Goal: Task Accomplishment & Management: Complete application form

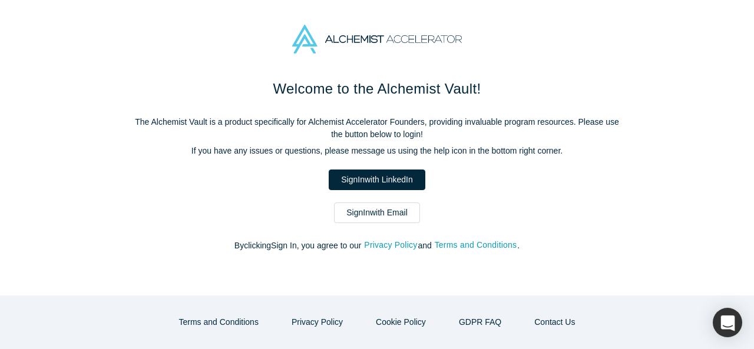
drag, startPoint x: 316, startPoint y: 202, endPoint x: 432, endPoint y: 215, distance: 116.8
click at [430, 215] on div "Sign In with Email" at bounding box center [377, 213] width 495 height 21
drag, startPoint x: 263, startPoint y: 120, endPoint x: 277, endPoint y: 124, distance: 14.2
click at [277, 124] on p "The Alchemist Vault is a product specifically for Alchemist Accelerator Founder…" at bounding box center [377, 128] width 495 height 25
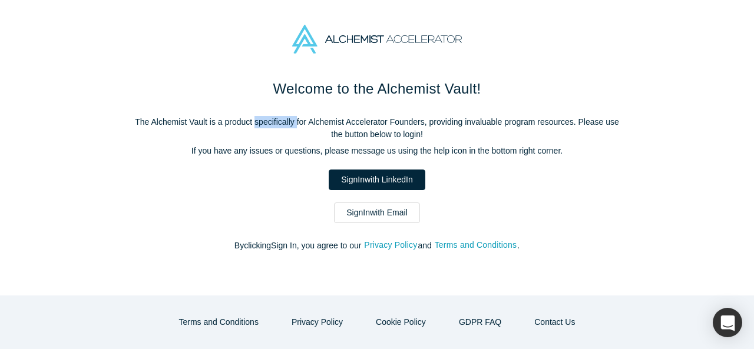
click at [277, 124] on p "The Alchemist Vault is a product specifically for Alchemist Accelerator Founder…" at bounding box center [377, 128] width 495 height 25
drag, startPoint x: 183, startPoint y: 128, endPoint x: 331, endPoint y: 139, distance: 148.3
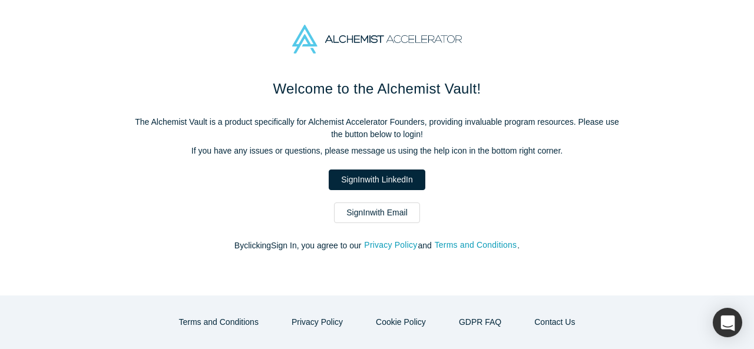
click at [331, 139] on p "The Alchemist Vault is a product specifically for Alchemist Accelerator Founder…" at bounding box center [377, 128] width 495 height 25
drag, startPoint x: 242, startPoint y: 128, endPoint x: 285, endPoint y: 125, distance: 43.7
click at [285, 125] on p "The Alchemist Vault is a product specifically for Alchemist Accelerator Founder…" at bounding box center [377, 128] width 495 height 25
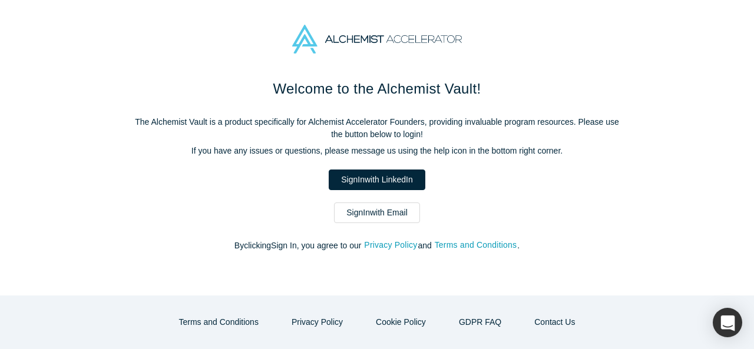
click at [295, 123] on p "The Alchemist Vault is a product specifically for Alchemist Accelerator Founder…" at bounding box center [377, 128] width 495 height 25
click at [133, 128] on p "The Alchemist Vault is a product specifically for Alchemist Accelerator Founder…" at bounding box center [377, 128] width 495 height 25
drag, startPoint x: 136, startPoint y: 128, endPoint x: 151, endPoint y: 126, distance: 14.9
click at [138, 128] on p "The Alchemist Vault is a product specifically for Alchemist Accelerator Founder…" at bounding box center [377, 128] width 495 height 25
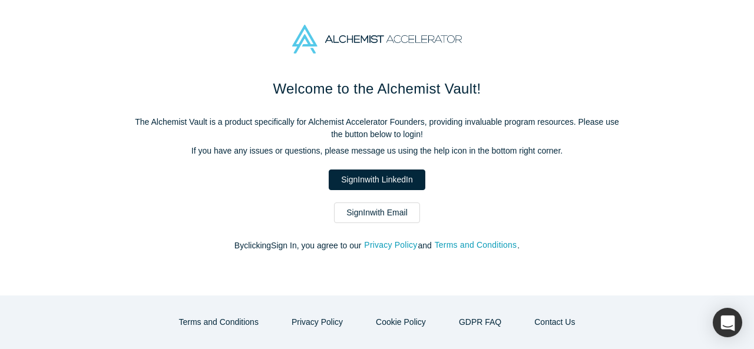
drag, startPoint x: 152, startPoint y: 125, endPoint x: 179, endPoint y: 125, distance: 26.5
click at [154, 125] on p "The Alchemist Vault is a product specifically for Alchemist Accelerator Founder…" at bounding box center [377, 128] width 495 height 25
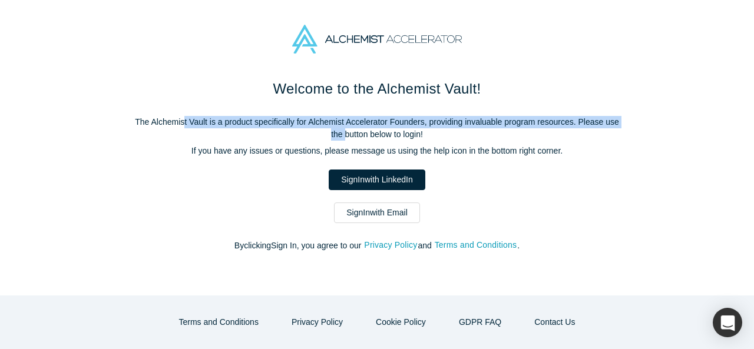
drag, startPoint x: 179, startPoint y: 125, endPoint x: 270, endPoint y: 128, distance: 91.4
click at [270, 128] on p "The Alchemist Vault is a product specifically for Alchemist Accelerator Founder…" at bounding box center [377, 128] width 495 height 25
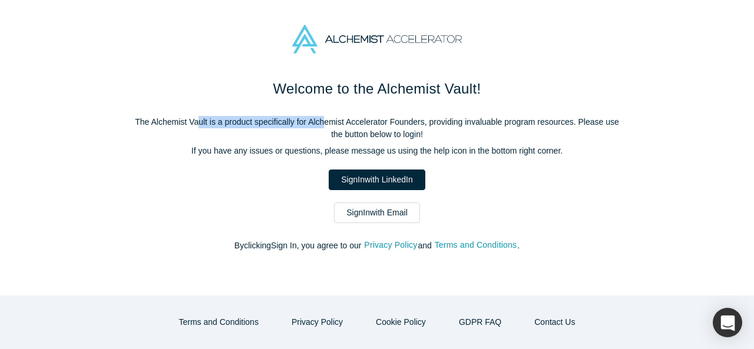
drag, startPoint x: 192, startPoint y: 126, endPoint x: 321, endPoint y: 117, distance: 128.8
click at [321, 117] on p "The Alchemist Vault is a product specifically for Alchemist Accelerator Founder…" at bounding box center [377, 128] width 495 height 25
click at [321, 116] on p "The Alchemist Vault is a product specifically for Alchemist Accelerator Founder…" at bounding box center [377, 128] width 495 height 25
drag, startPoint x: 265, startPoint y: 121, endPoint x: 343, endPoint y: 121, distance: 78.4
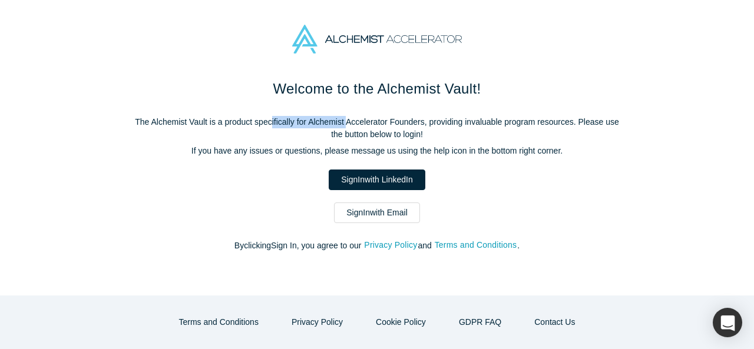
click at [343, 121] on p "The Alchemist Vault is a product specifically for Alchemist Accelerator Founder…" at bounding box center [377, 128] width 495 height 25
drag, startPoint x: 416, startPoint y: 120, endPoint x: 512, endPoint y: 120, distance: 96.0
click at [490, 120] on p "The Alchemist Vault is a product specifically for Alchemist Accelerator Founder…" at bounding box center [377, 128] width 495 height 25
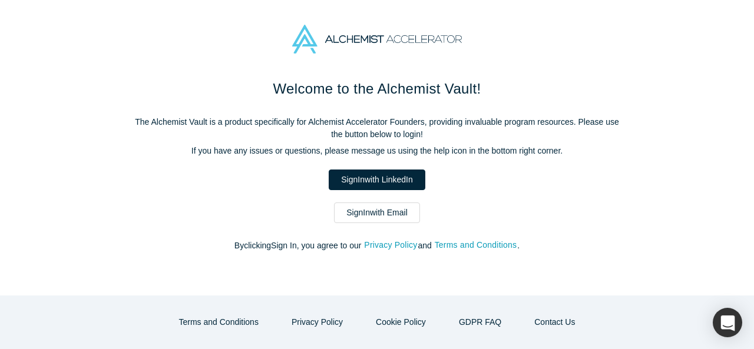
click at [518, 120] on p "The Alchemist Vault is a product specifically for Alchemist Accelerator Founder…" at bounding box center [377, 128] width 495 height 25
click at [603, 120] on p "The Alchemist Vault is a product specifically for Alchemist Accelerator Founder…" at bounding box center [377, 128] width 495 height 25
click at [413, 128] on p "The Alchemist Vault is a product specifically for Alchemist Accelerator Founder…" at bounding box center [377, 128] width 495 height 25
click at [407, 131] on p "The Alchemist Vault is a product specifically for Alchemist Accelerator Founder…" at bounding box center [377, 128] width 495 height 25
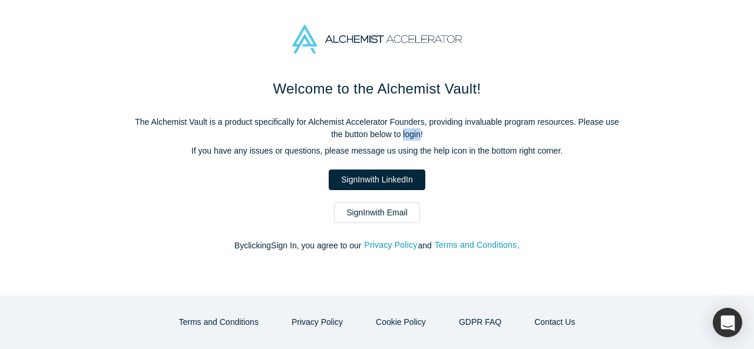
click at [407, 131] on p "The Alchemist Vault is a product specifically for Alchemist Accelerator Founder…" at bounding box center [377, 128] width 495 height 25
drag, startPoint x: 189, startPoint y: 151, endPoint x: 265, endPoint y: 152, distance: 76.0
click at [265, 152] on p "If you have any issues or questions, please message us using the help icon in t…" at bounding box center [377, 151] width 495 height 12
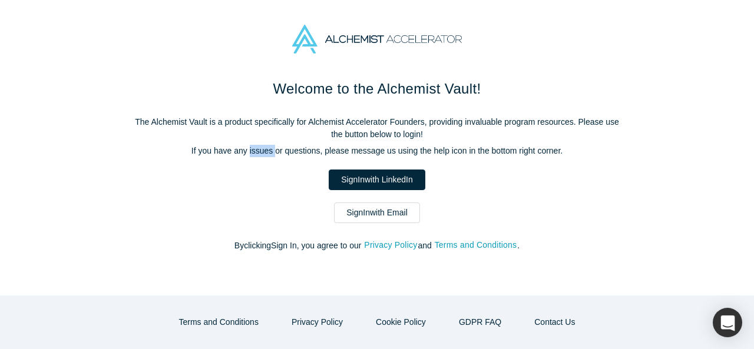
click at [276, 149] on p "If you have any issues or questions, please message us using the help icon in t…" at bounding box center [377, 151] width 495 height 12
drag, startPoint x: 315, startPoint y: 149, endPoint x: 428, endPoint y: 148, distance: 112.6
click at [424, 149] on p "If you have any issues or questions, please message us using the help icon in t…" at bounding box center [377, 151] width 495 height 12
click at [428, 148] on p "If you have any issues or questions, please message us using the help icon in t…" at bounding box center [377, 151] width 495 height 12
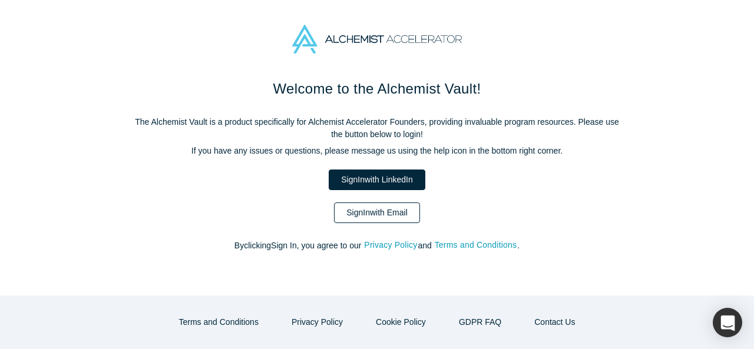
click at [394, 214] on link "Sign In with Email" at bounding box center [377, 213] width 86 height 21
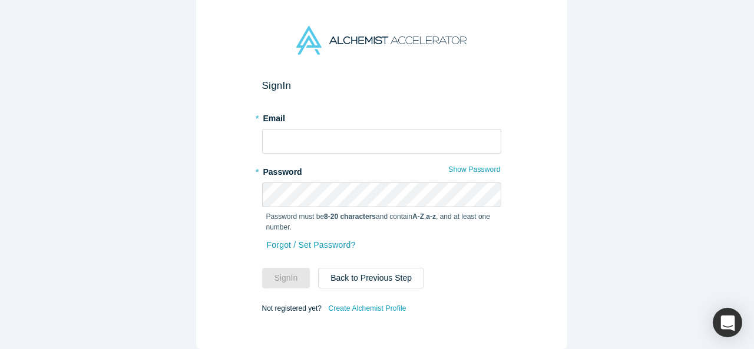
click at [290, 121] on div "* Email" at bounding box center [381, 130] width 239 height 45
click at [308, 133] on input "text" at bounding box center [381, 141] width 239 height 25
click at [368, 303] on link "Create Alchemist Profile" at bounding box center [367, 308] width 79 height 15
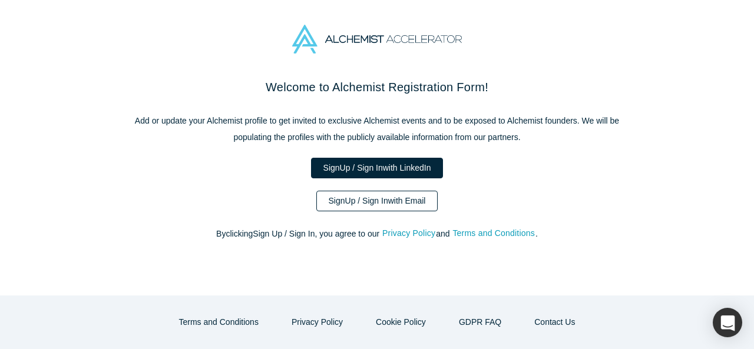
click at [355, 199] on link "Sign Up / Sign In with Email" at bounding box center [377, 201] width 122 height 21
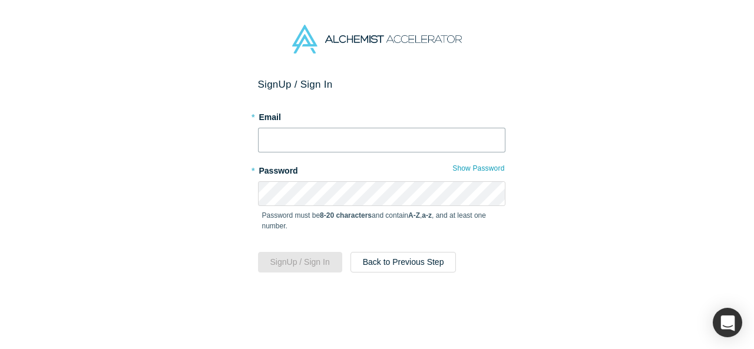
click at [342, 144] on input "text" at bounding box center [381, 140] width 247 height 25
click at [339, 142] on input "text" at bounding box center [381, 140] width 247 height 25
type input "[EMAIL_ADDRESS][DOMAIN_NAME]"
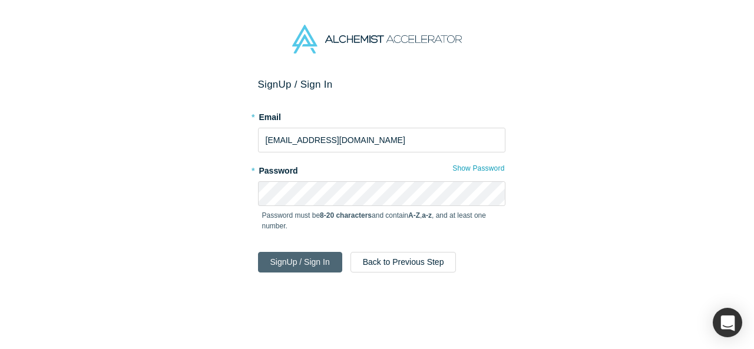
click at [322, 267] on button "Sign Up / Sign In" at bounding box center [300, 262] width 84 height 21
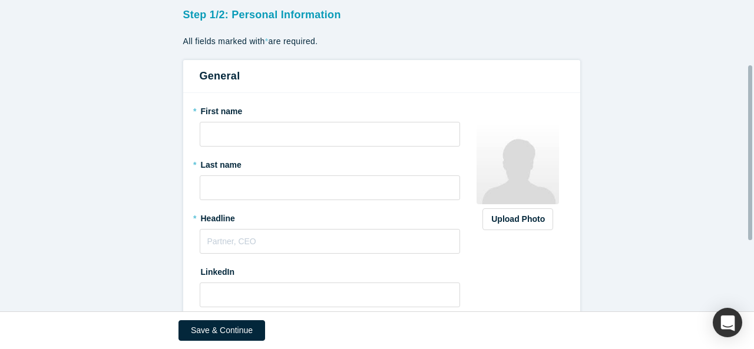
scroll to position [118, 0]
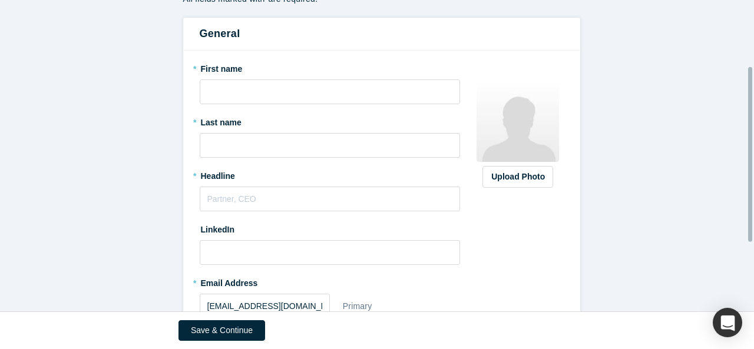
click at [248, 74] on label "* First name" at bounding box center [330, 67] width 261 height 16
click at [260, 93] on input "text" at bounding box center [330, 92] width 261 height 25
type input "Fahad"
drag, startPoint x: 246, startPoint y: 133, endPoint x: 235, endPoint y: 139, distance: 12.1
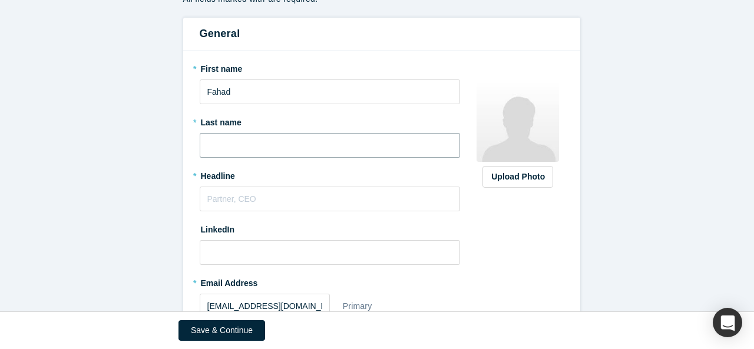
click at [246, 133] on input "text" at bounding box center [330, 145] width 261 height 25
type input "Sana"
click at [259, 190] on input "text" at bounding box center [330, 199] width 261 height 25
click at [273, 194] on input "Research Analys" at bounding box center [330, 199] width 261 height 25
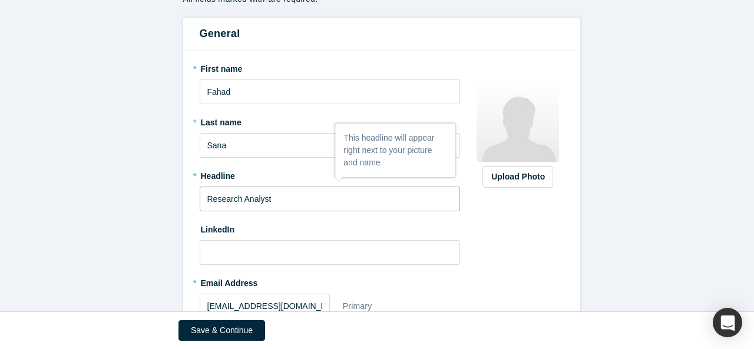
type input "Research Analyst"
click at [176, 213] on form "Step 1/2: Personal Information All fields marked with * are required. General *…" at bounding box center [381, 191] width 763 height 460
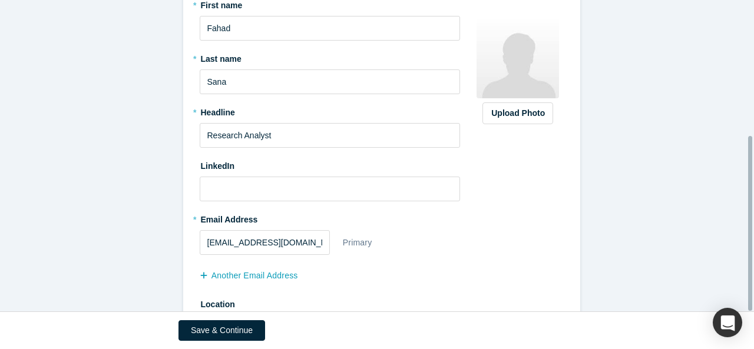
scroll to position [242, 0]
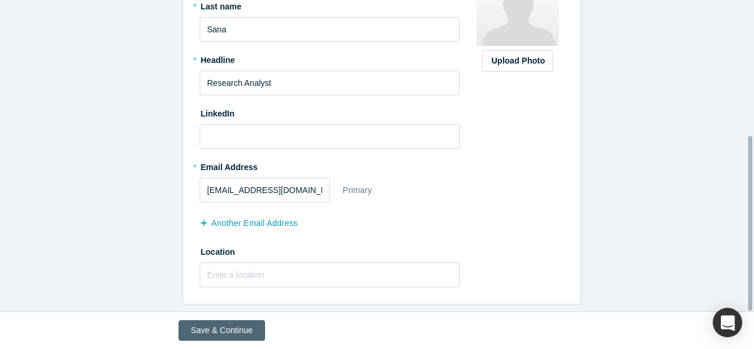
click at [214, 336] on button "Save & Continue" at bounding box center [222, 331] width 87 height 21
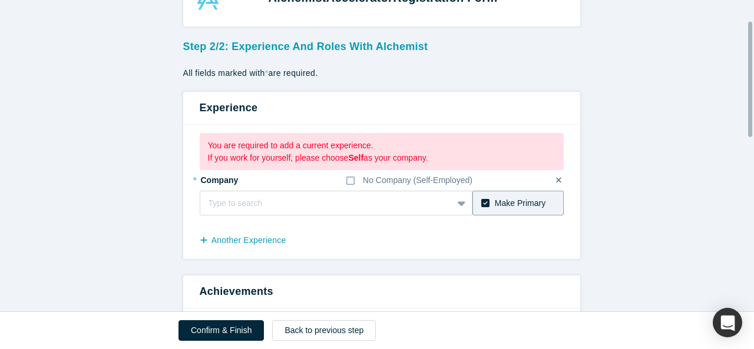
scroll to position [59, 0]
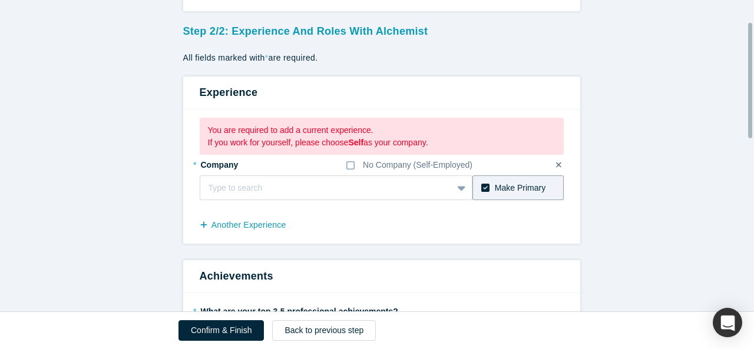
click at [273, 186] on div at bounding box center [327, 188] width 236 height 15
click at [273, 186] on div at bounding box center [315, 188] width 213 height 15
type input "high ticket ventures"
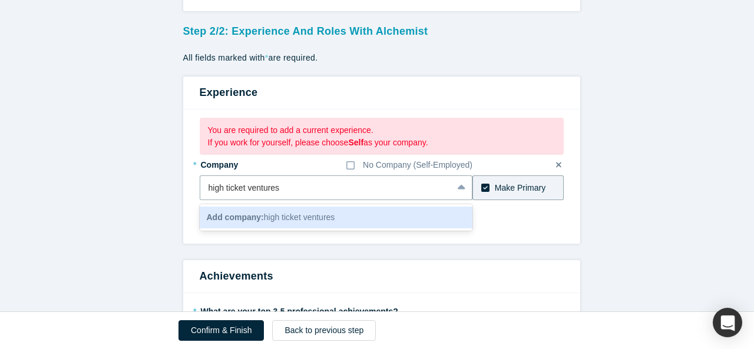
click at [344, 210] on div "Add company: high ticket ventures" at bounding box center [336, 218] width 273 height 22
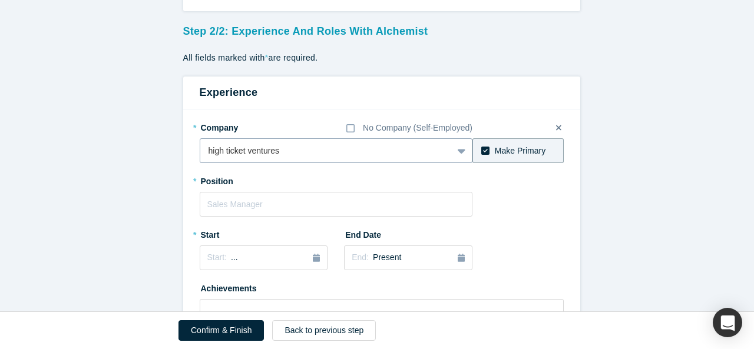
click at [212, 150] on div "option high ticket ventures, selected. high ticket ventures" at bounding box center [336, 150] width 273 height 25
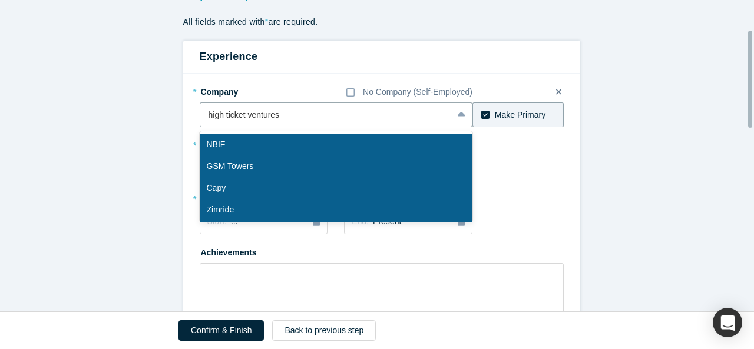
scroll to position [95, 0]
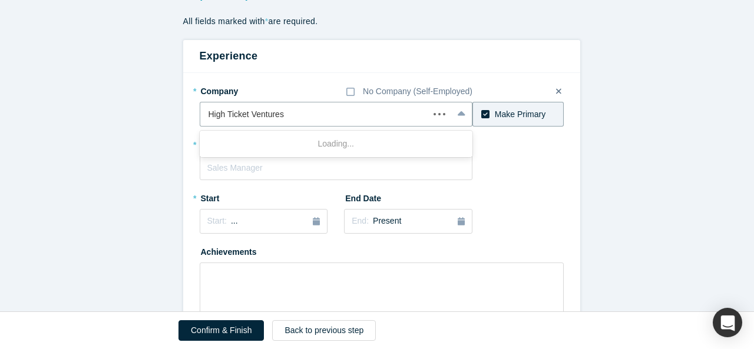
type input "High Ticket Ventures"
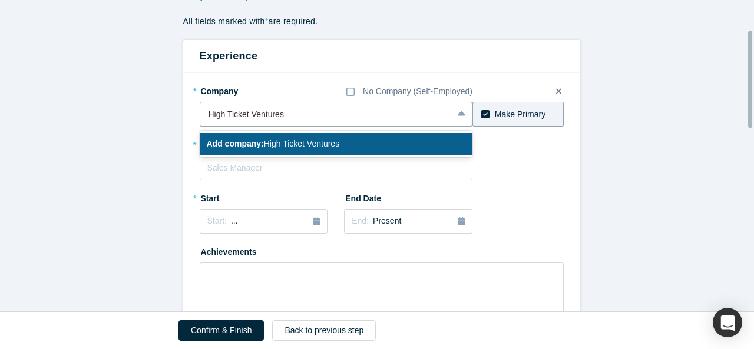
click at [373, 138] on div "Add company: High Ticket Ventures" at bounding box center [336, 144] width 273 height 22
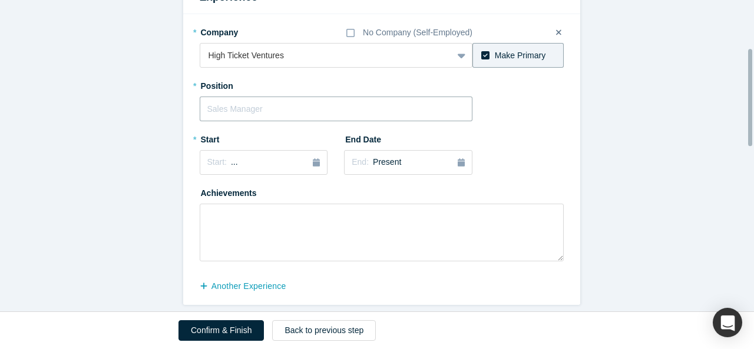
click at [233, 115] on input "text" at bounding box center [336, 109] width 273 height 25
type input "Research Analyst"
click at [234, 162] on div "Start: ..." at bounding box center [263, 162] width 113 height 13
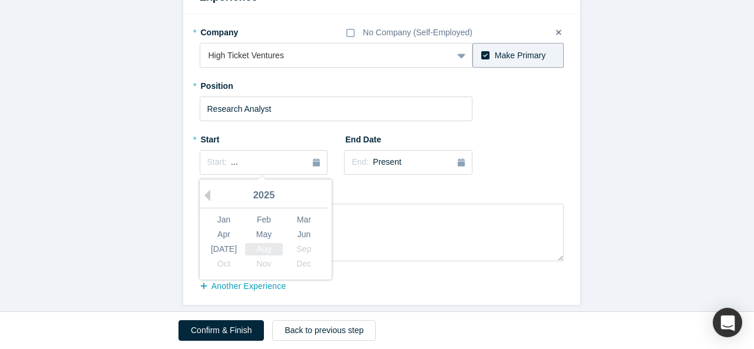
click at [260, 248] on div "Aug" at bounding box center [264, 249] width 38 height 12
click at [282, 157] on div "Start: [DATE]" at bounding box center [263, 163] width 113 height 12
click at [251, 231] on div "May" at bounding box center [264, 235] width 38 height 12
click at [249, 167] on span "[DATE]" at bounding box center [244, 162] width 26 height 9
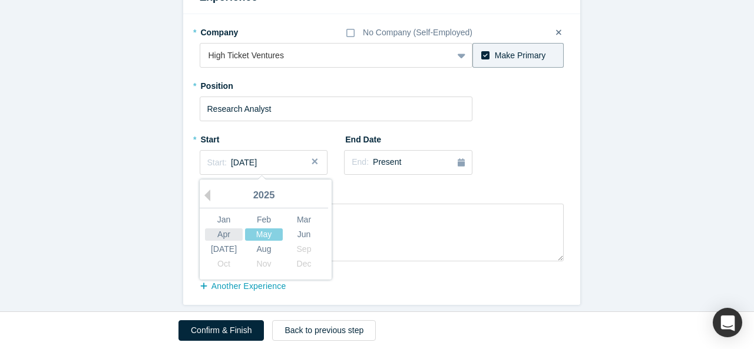
click at [226, 236] on div "Apr" at bounding box center [224, 235] width 38 height 12
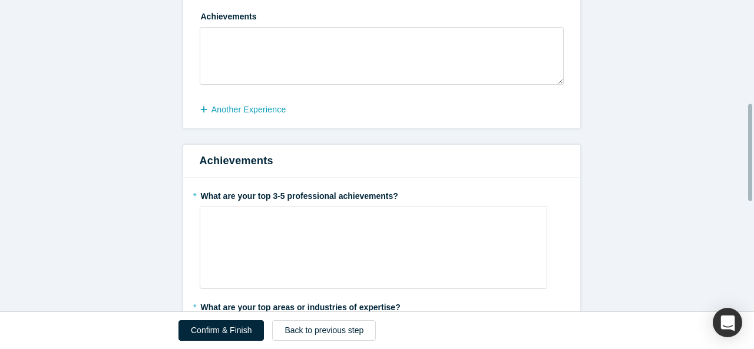
scroll to position [390, 0]
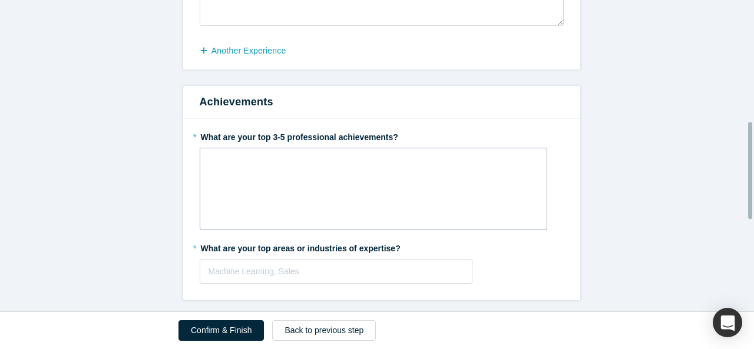
click at [325, 183] on div "rdw-wrapper" at bounding box center [374, 189] width 348 height 82
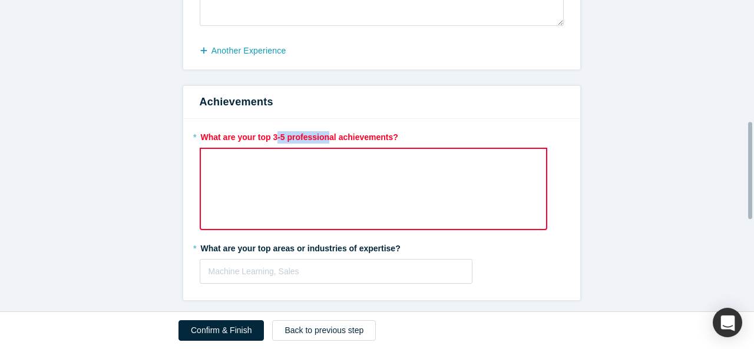
drag, startPoint x: 269, startPoint y: 134, endPoint x: 321, endPoint y: 141, distance: 51.8
click at [321, 141] on label "* What are your top 3-5 professional achievements?" at bounding box center [382, 135] width 364 height 16
click at [326, 176] on div "rdw-wrapper" at bounding box center [374, 189] width 348 height 82
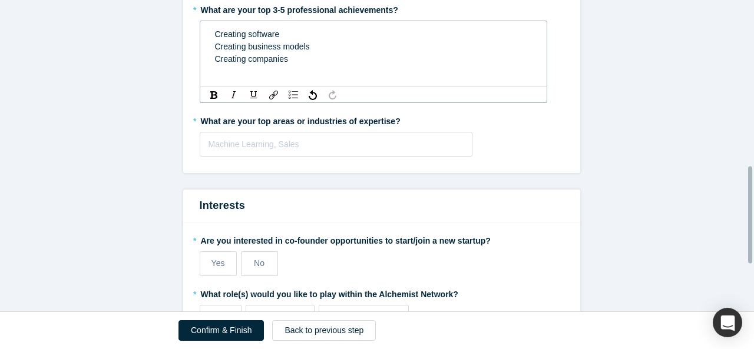
scroll to position [507, 0]
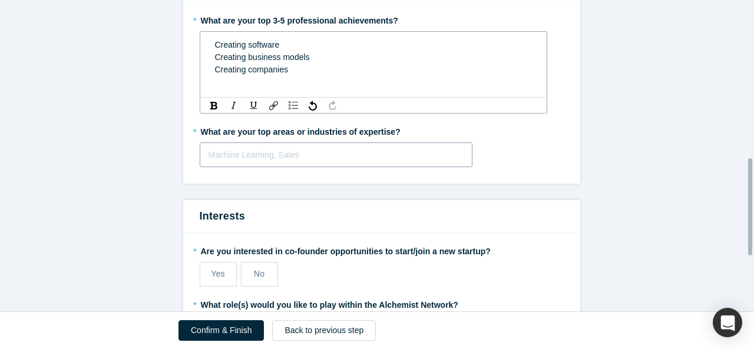
click at [282, 148] on div at bounding box center [337, 155] width 256 height 15
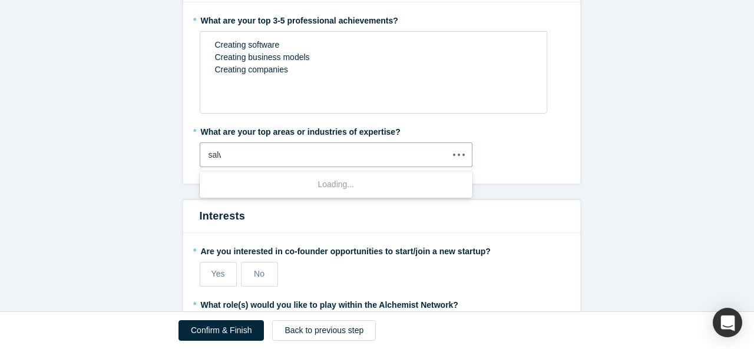
type input "salwa"
click at [264, 153] on div at bounding box center [325, 155] width 232 height 15
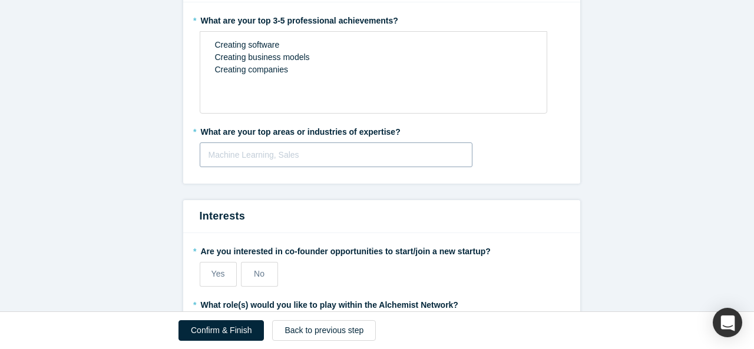
click at [264, 153] on div at bounding box center [337, 155] width 256 height 15
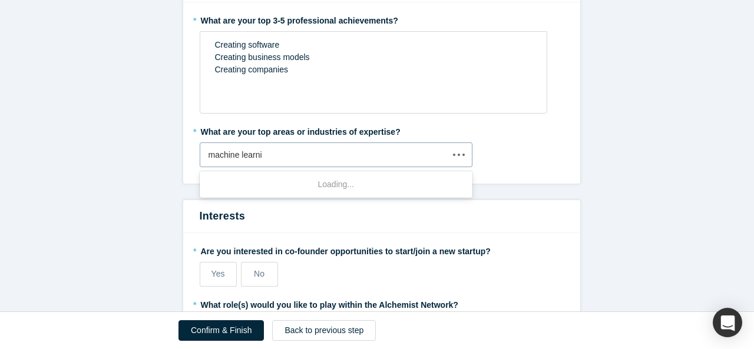
type input "machine learning"
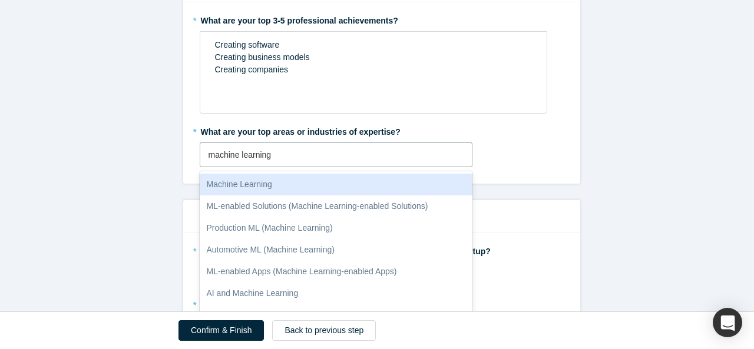
click at [288, 182] on div "Machine Learning" at bounding box center [336, 185] width 273 height 22
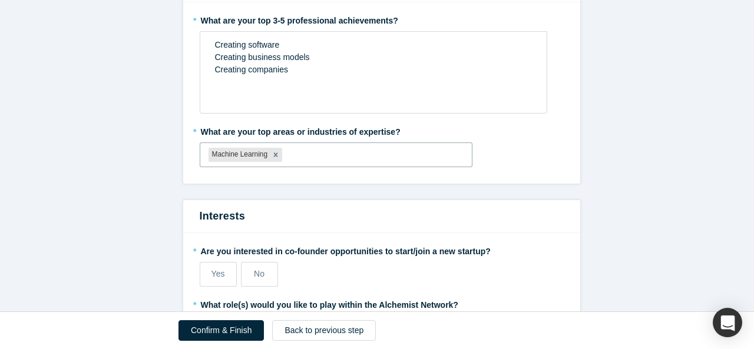
click at [127, 169] on form "Step 2/2: Experience and Roles with Alchemist All fields marked with * are requ…" at bounding box center [381, 24] width 763 height 905
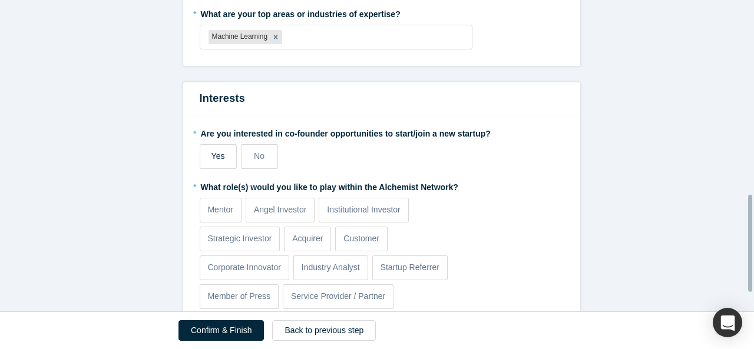
click at [224, 151] on label "Yes" at bounding box center [218, 156] width 37 height 25
click at [0, 0] on input "Yes" at bounding box center [0, 0] width 0 height 0
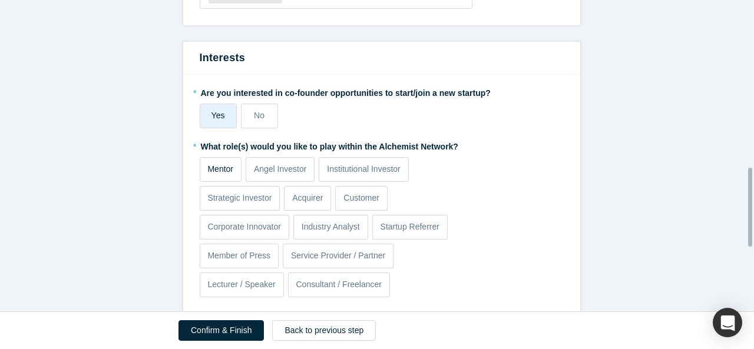
scroll to position [684, 0]
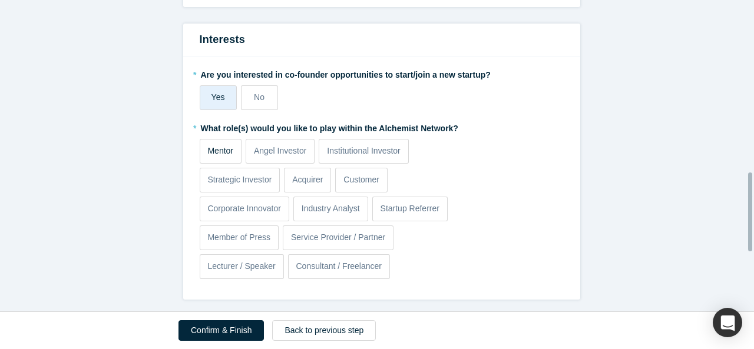
click at [226, 148] on p "Mentor" at bounding box center [220, 151] width 26 height 12
click at [0, 0] on input "Mentor" at bounding box center [0, 0] width 0 height 0
click at [225, 151] on p "Mentor" at bounding box center [220, 151] width 26 height 12
click at [0, 0] on input "Mentor" at bounding box center [0, 0] width 0 height 0
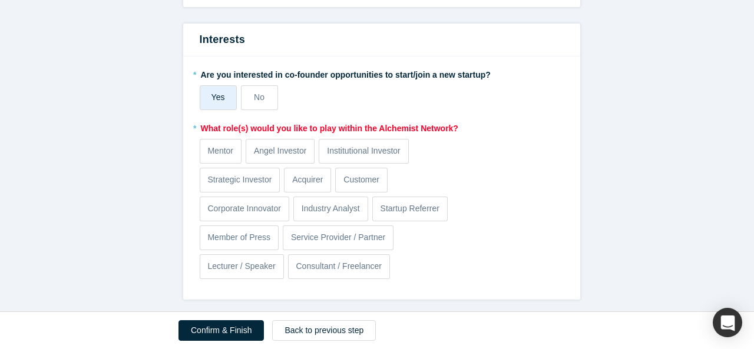
click at [322, 267] on p "Consultant / Freelancer" at bounding box center [339, 266] width 86 height 12
click at [0, 0] on input "Consultant / Freelancer" at bounding box center [0, 0] width 0 height 0
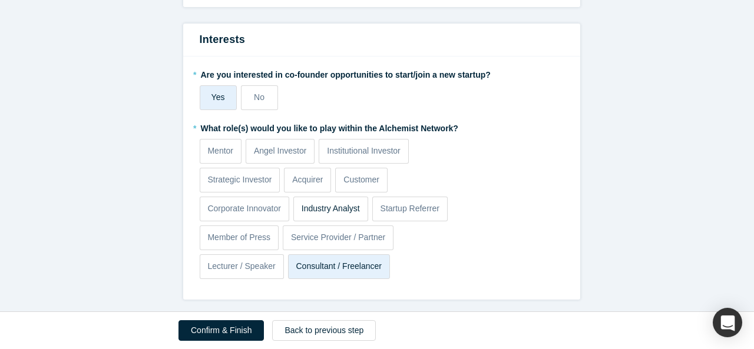
click at [341, 217] on label "Industry Analyst" at bounding box center [330, 209] width 75 height 25
click at [0, 0] on input "Industry Analyst" at bounding box center [0, 0] width 0 height 0
click at [412, 212] on p "Startup Referrer" at bounding box center [410, 209] width 59 height 12
click at [0, 0] on input "Startup Referrer" at bounding box center [0, 0] width 0 height 0
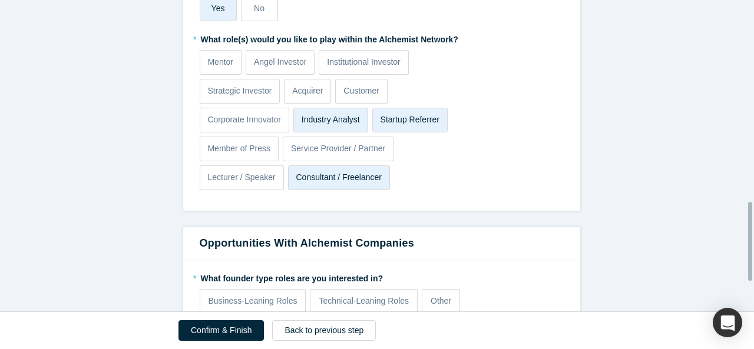
scroll to position [801, 0]
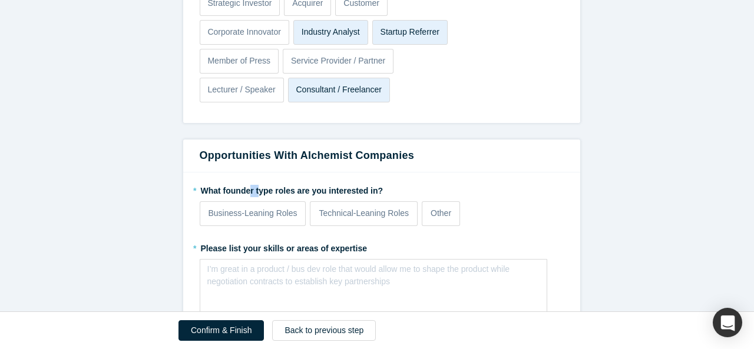
drag, startPoint x: 245, startPoint y: 190, endPoint x: 255, endPoint y: 191, distance: 9.4
click at [255, 191] on label "* What founder type roles are you interested in?" at bounding box center [382, 189] width 364 height 16
click at [273, 187] on label "* What founder type roles are you interested in?" at bounding box center [382, 189] width 364 height 16
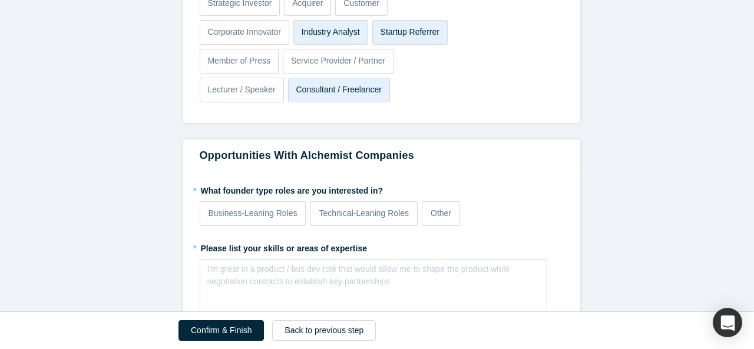
click at [297, 186] on label "* What founder type roles are you interested in?" at bounding box center [382, 189] width 364 height 16
click at [244, 208] on p "Business-Leaning Roles" at bounding box center [253, 213] width 89 height 12
click at [0, 0] on input "Business-Leaning Roles" at bounding box center [0, 0] width 0 height 0
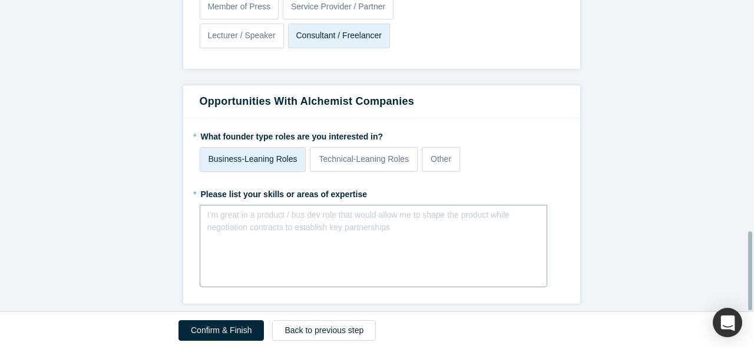
scroll to position [922, 0]
click at [322, 213] on div "rdw-editor" at bounding box center [374, 219] width 318 height 12
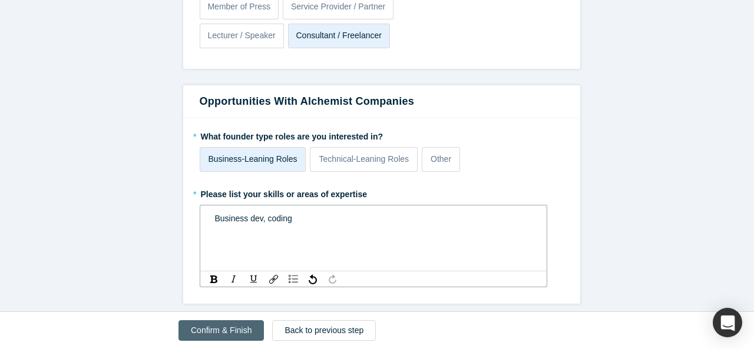
click at [237, 332] on button "Confirm & Finish" at bounding box center [221, 331] width 85 height 21
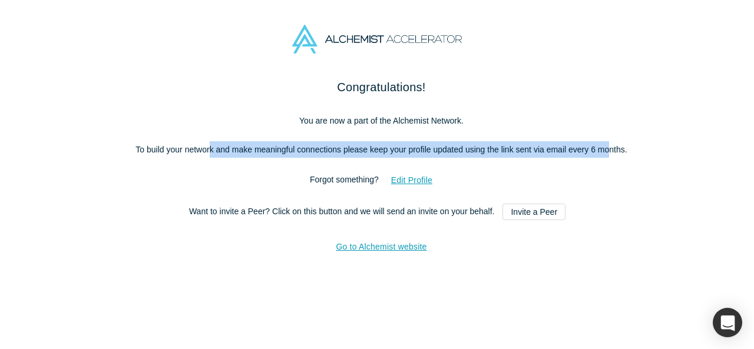
drag, startPoint x: 207, startPoint y: 154, endPoint x: 607, endPoint y: 153, distance: 399.5
click at [607, 153] on p "To build your network and make meaningful connections please keep your profile …" at bounding box center [381, 149] width 495 height 16
click at [394, 252] on link "Go to Alchemist website" at bounding box center [381, 246] width 91 height 9
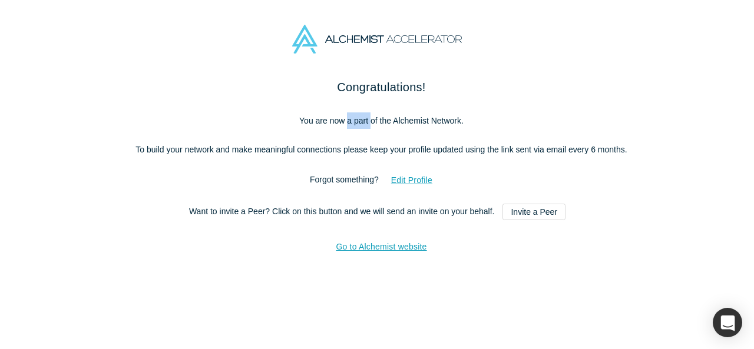
drag, startPoint x: 343, startPoint y: 124, endPoint x: 367, endPoint y: 124, distance: 23.6
click at [367, 124] on p "You are now a part of the Alchemist Network." at bounding box center [381, 121] width 495 height 16
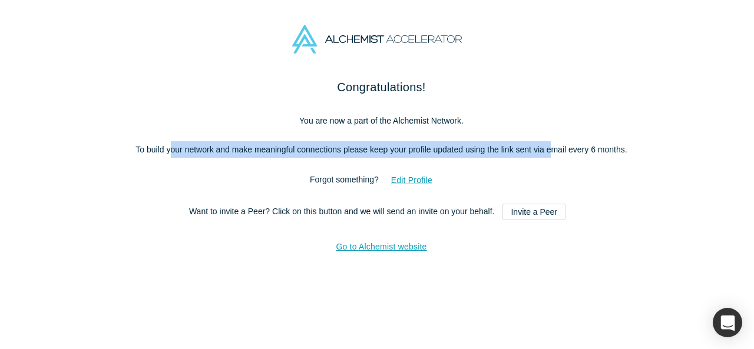
drag, startPoint x: 167, startPoint y: 150, endPoint x: 546, endPoint y: 151, distance: 379.5
click at [546, 151] on p "To build your network and make meaningful connections please keep your profile …" at bounding box center [381, 149] width 495 height 16
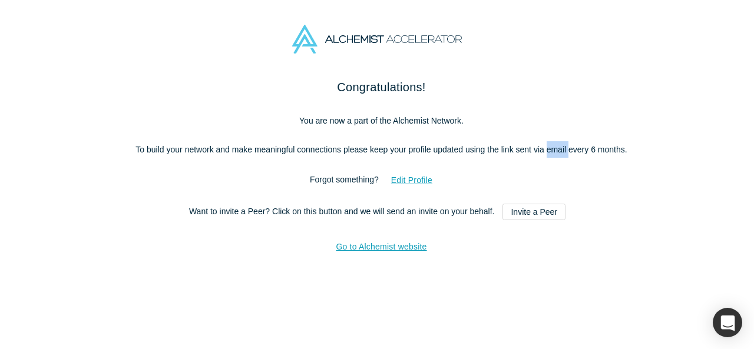
click at [546, 151] on p "To build your network and make meaningful connections please keep your profile …" at bounding box center [381, 149] width 495 height 16
drag, startPoint x: 321, startPoint y: 158, endPoint x: 448, endPoint y: 160, distance: 127.3
click at [443, 158] on div "Congratulations! You are now a part of the Alchemist Network. To build your net…" at bounding box center [381, 174] width 495 height 192
